Goal: Transaction & Acquisition: Purchase product/service

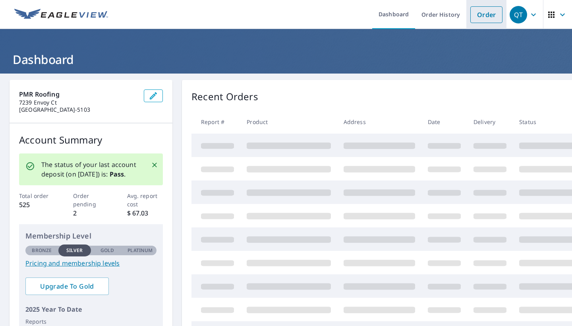
click at [483, 11] on link "Order" at bounding box center [486, 14] width 32 height 17
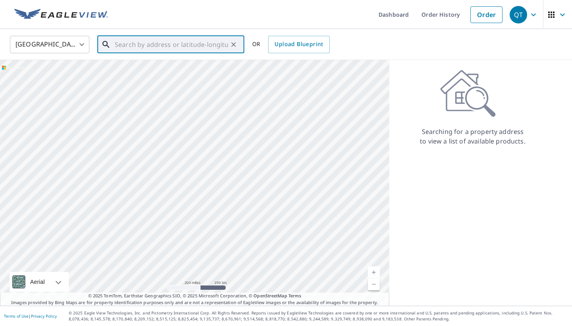
click at [123, 44] on input "text" at bounding box center [171, 44] width 113 height 22
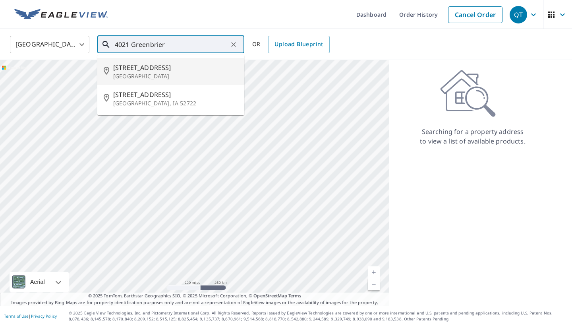
click at [135, 65] on span "[STREET_ADDRESS]" at bounding box center [175, 68] width 125 height 10
type input "[STREET_ADDRESS][PERSON_NAME]"
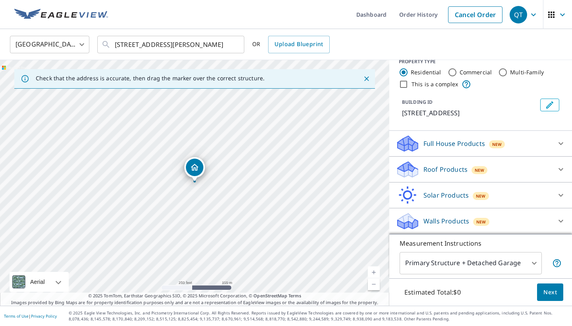
scroll to position [12, 0]
click at [502, 169] on div "Roof Products New" at bounding box center [473, 169] width 156 height 19
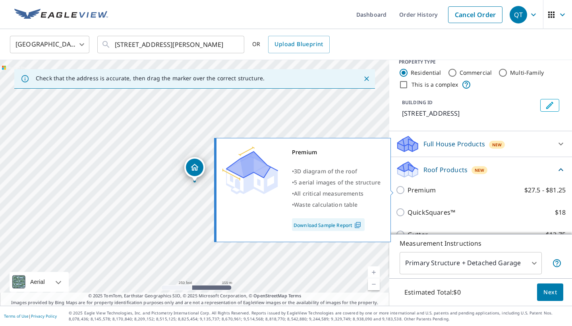
click at [402, 191] on input "Premium $27.5 - $81.25" at bounding box center [401, 190] width 12 height 10
checkbox input "true"
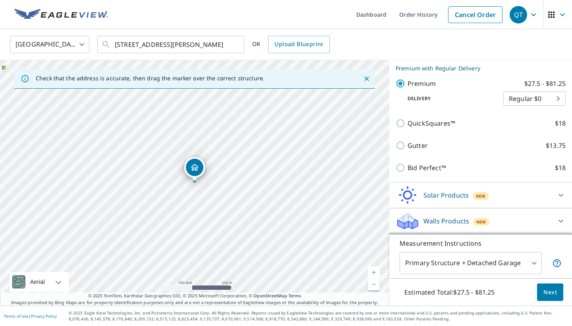
scroll to position [130, 0]
click at [551, 297] on button "Next" at bounding box center [550, 292] width 26 height 18
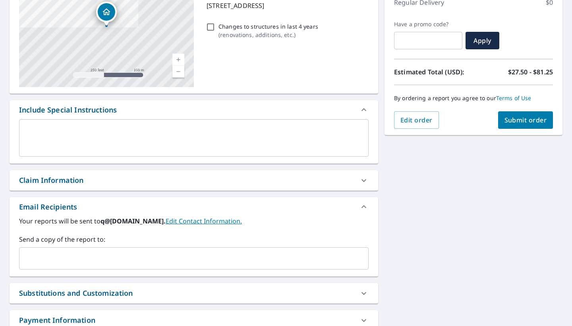
scroll to position [128, 0]
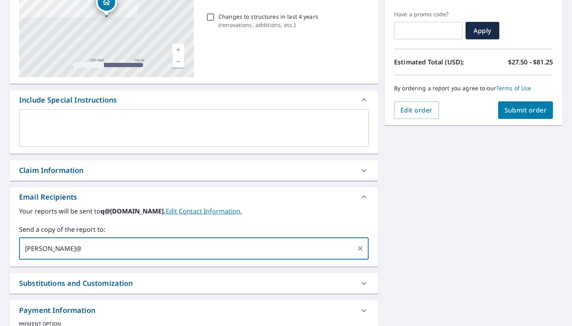
type input "[PERSON_NAME][EMAIL_ADDRESS][DOMAIN_NAME]"
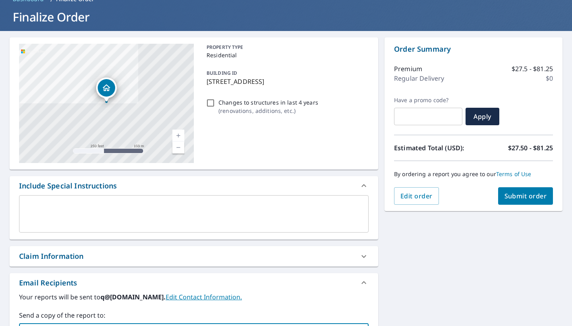
scroll to position [40, 0]
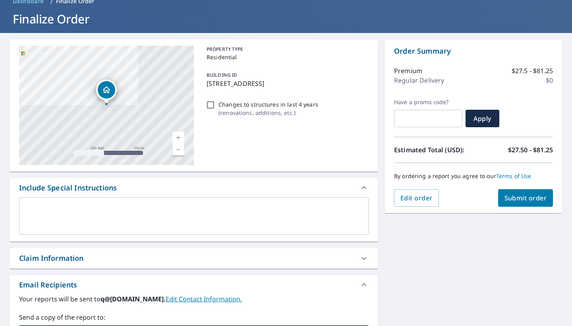
click at [534, 198] on span "Submit order" at bounding box center [525, 197] width 42 height 9
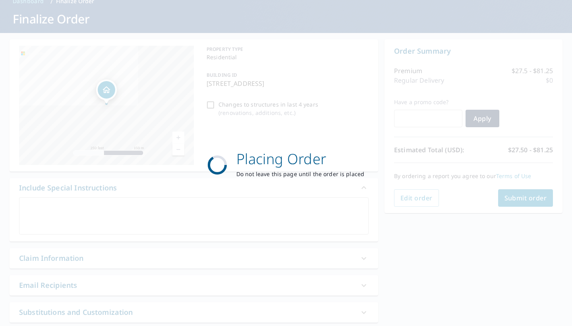
checkbox input "true"
